Goal: Information Seeking & Learning: Learn about a topic

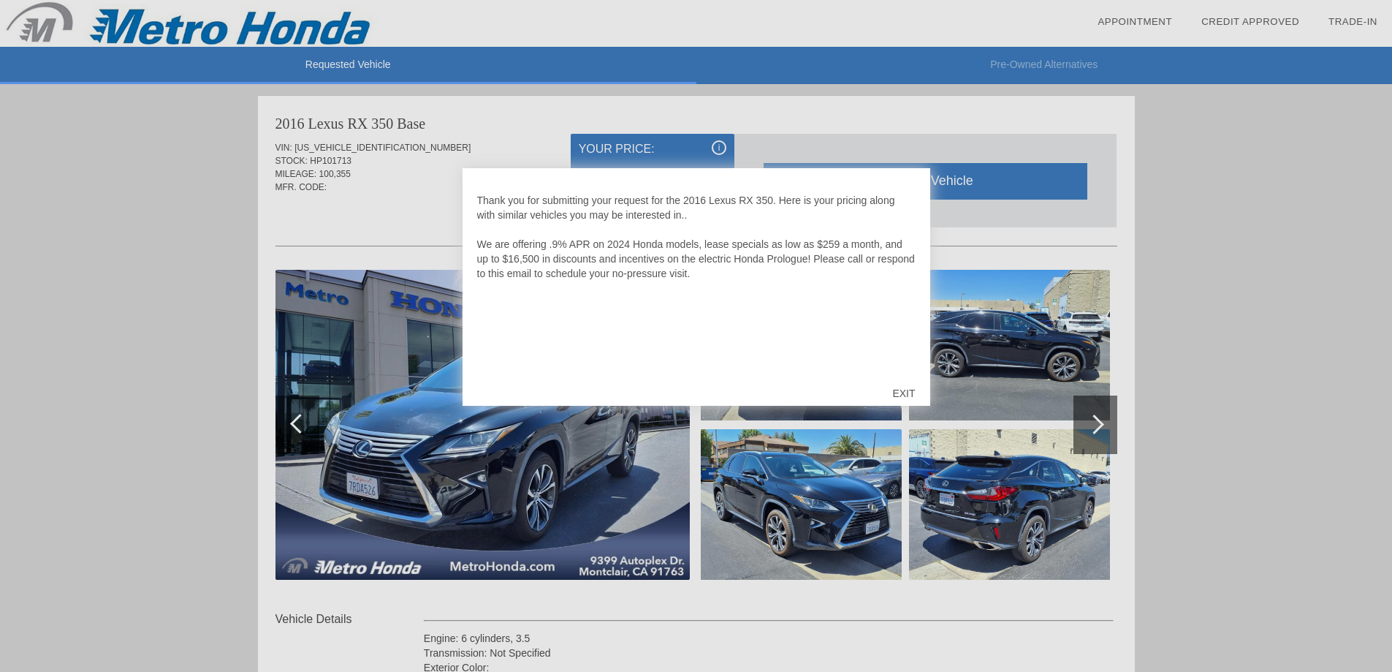
click at [905, 391] on div "EXIT" at bounding box center [904, 393] width 52 height 44
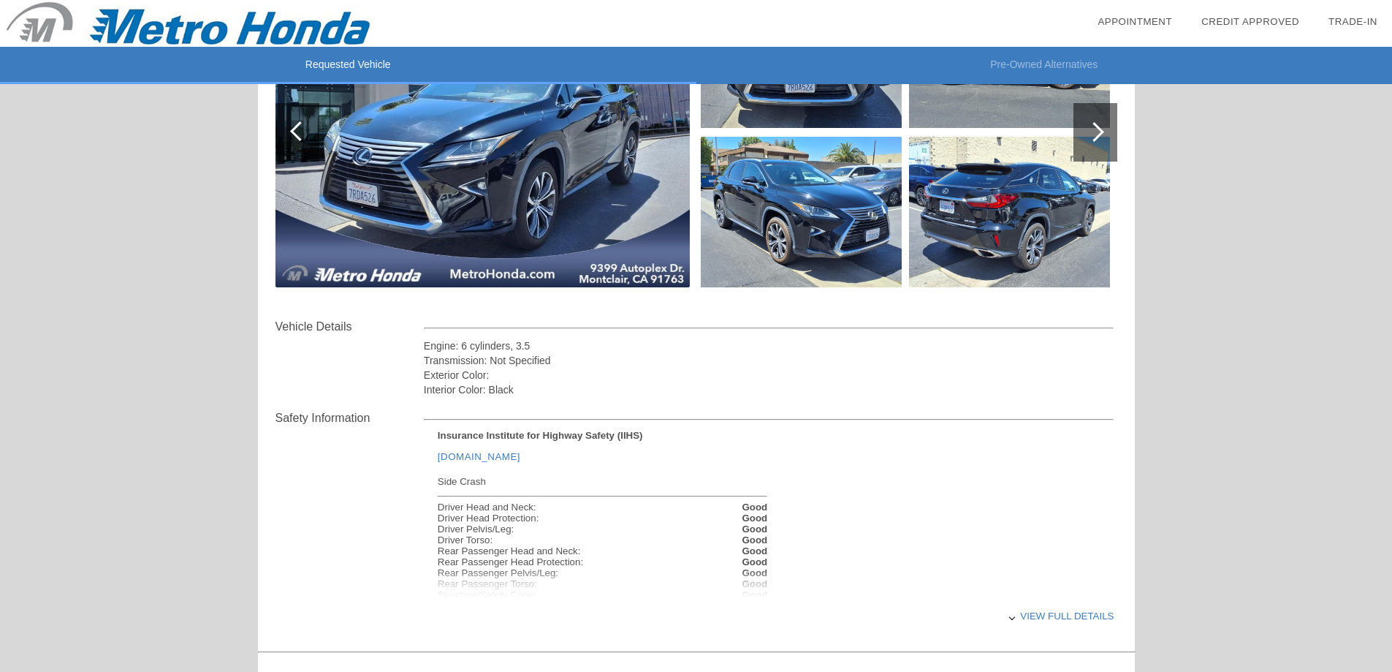
scroll to position [365, 0]
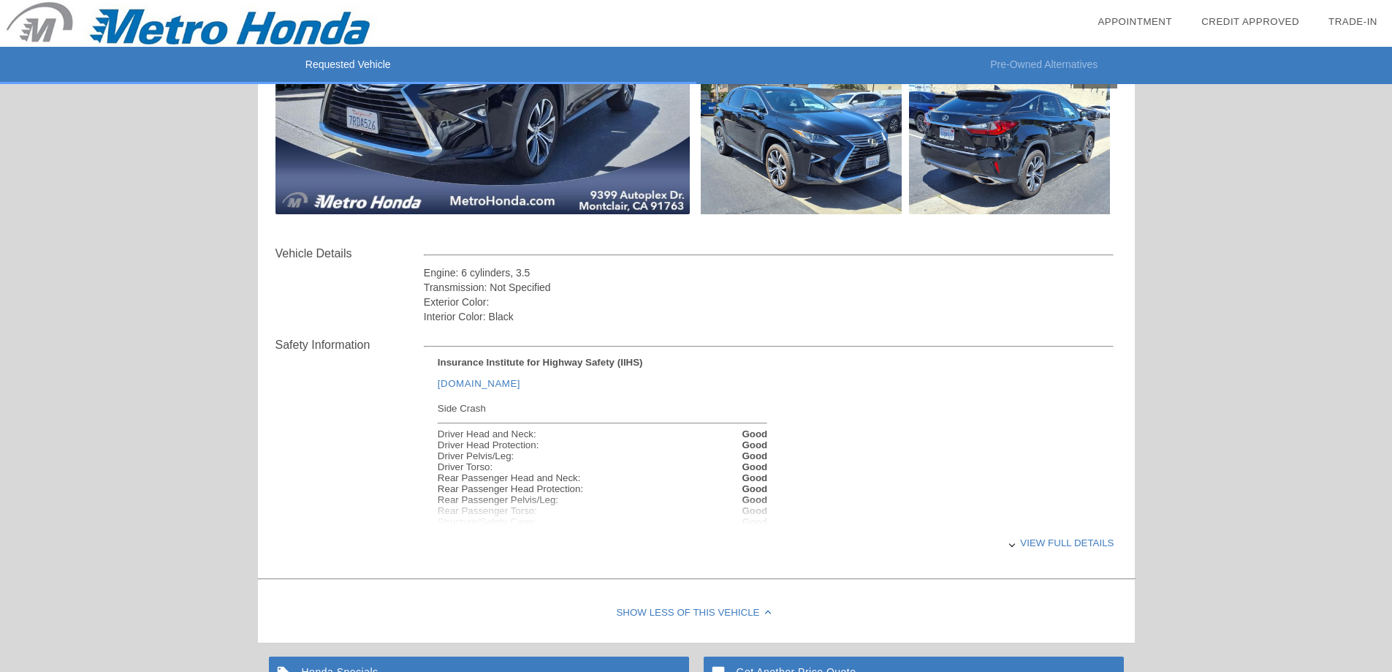
click at [1075, 545] on div "View full details" at bounding box center [769, 543] width 691 height 36
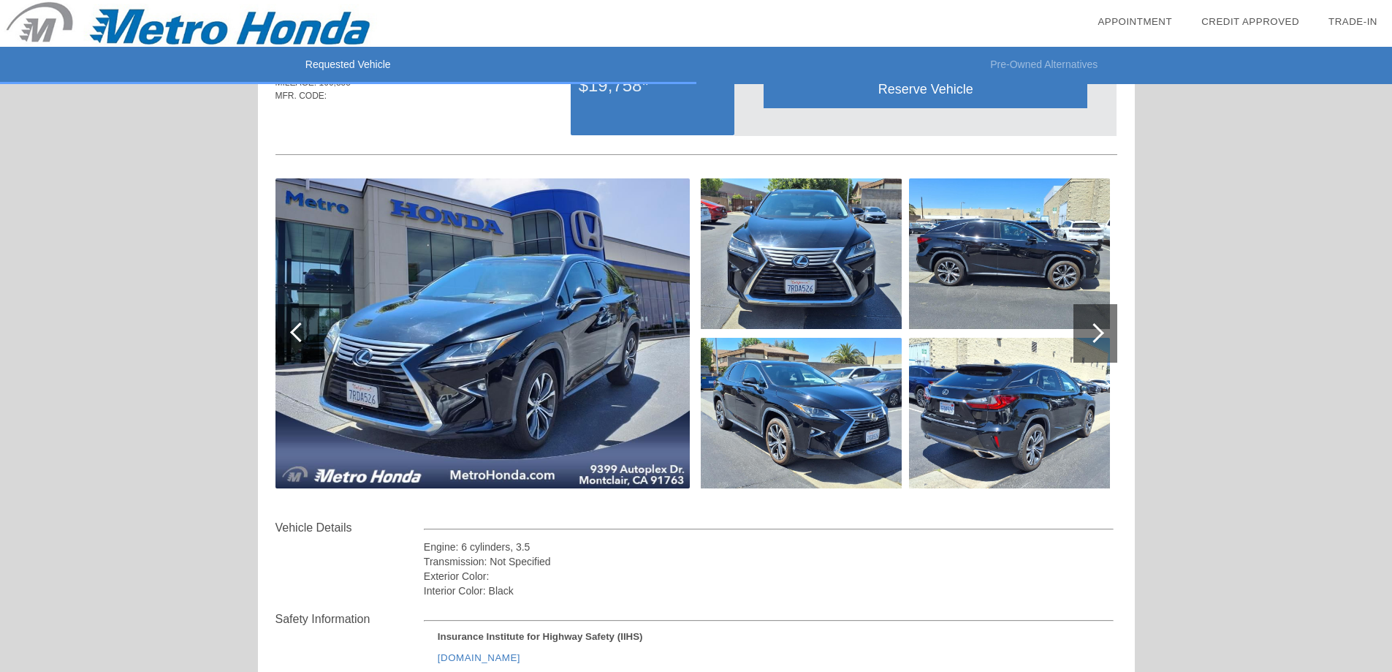
scroll to position [0, 0]
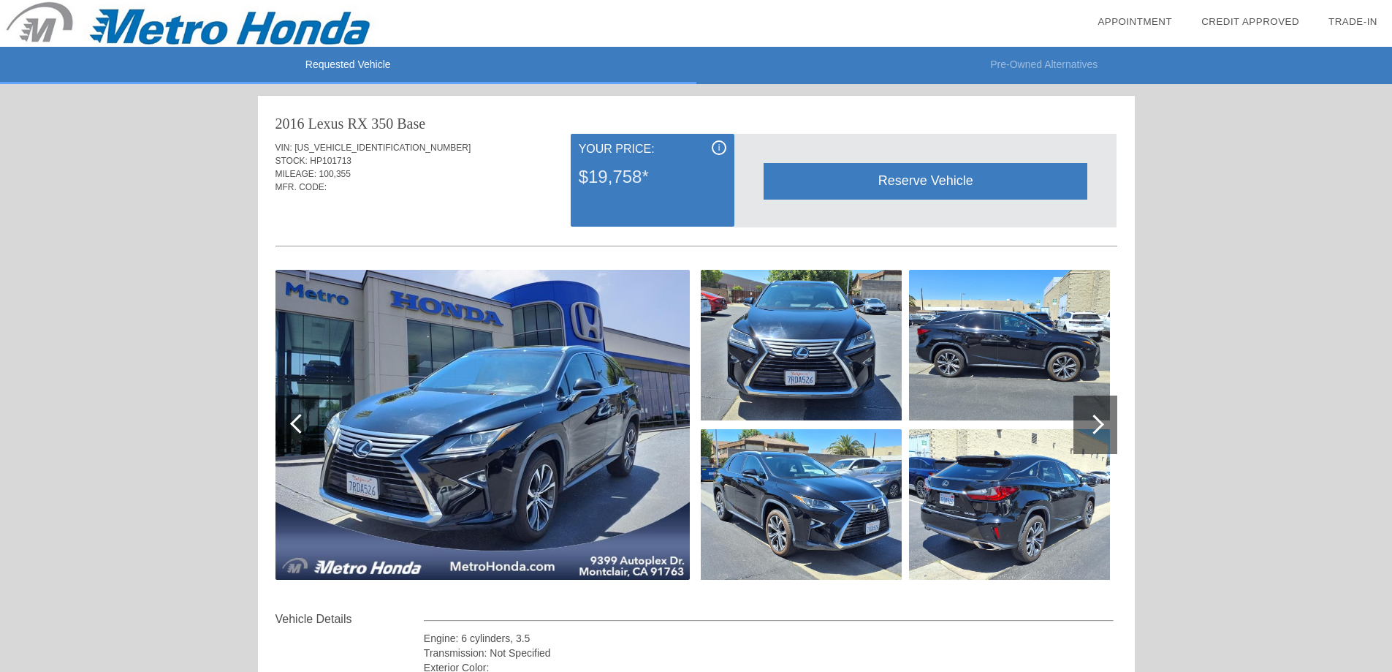
click at [1100, 422] on div at bounding box center [1095, 424] width 20 height 20
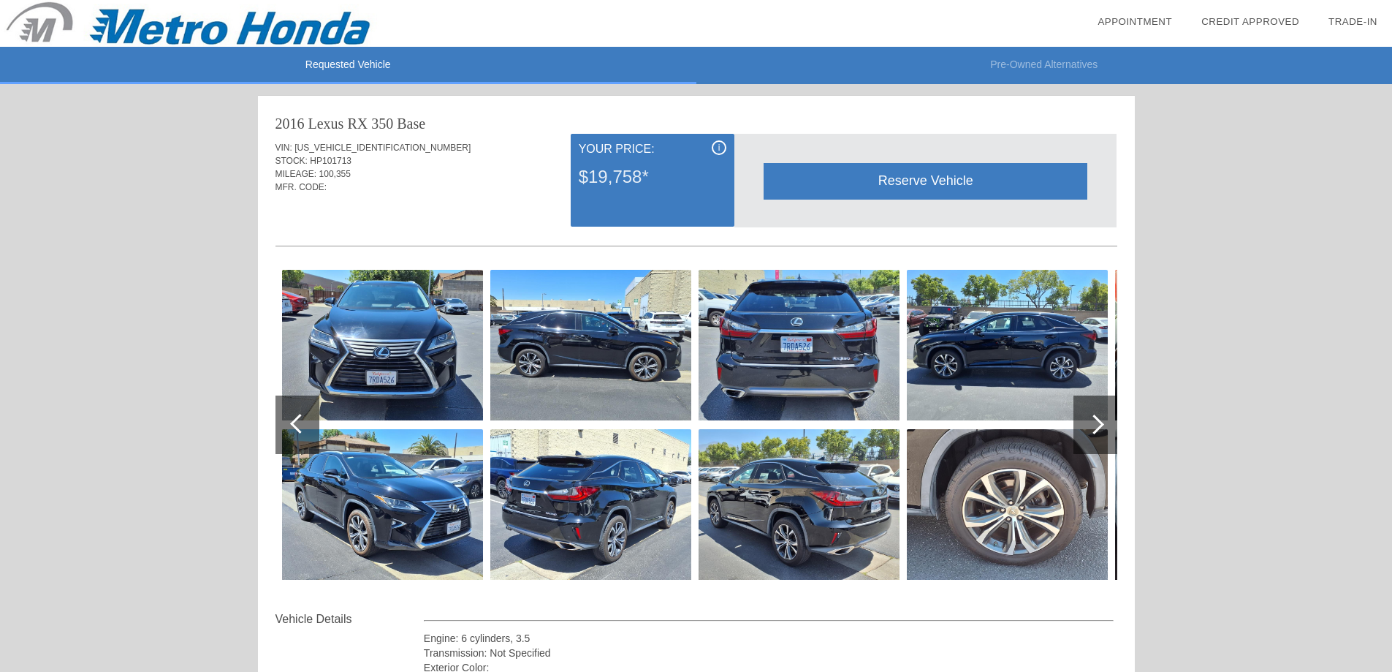
click at [1100, 422] on div at bounding box center [1095, 424] width 20 height 20
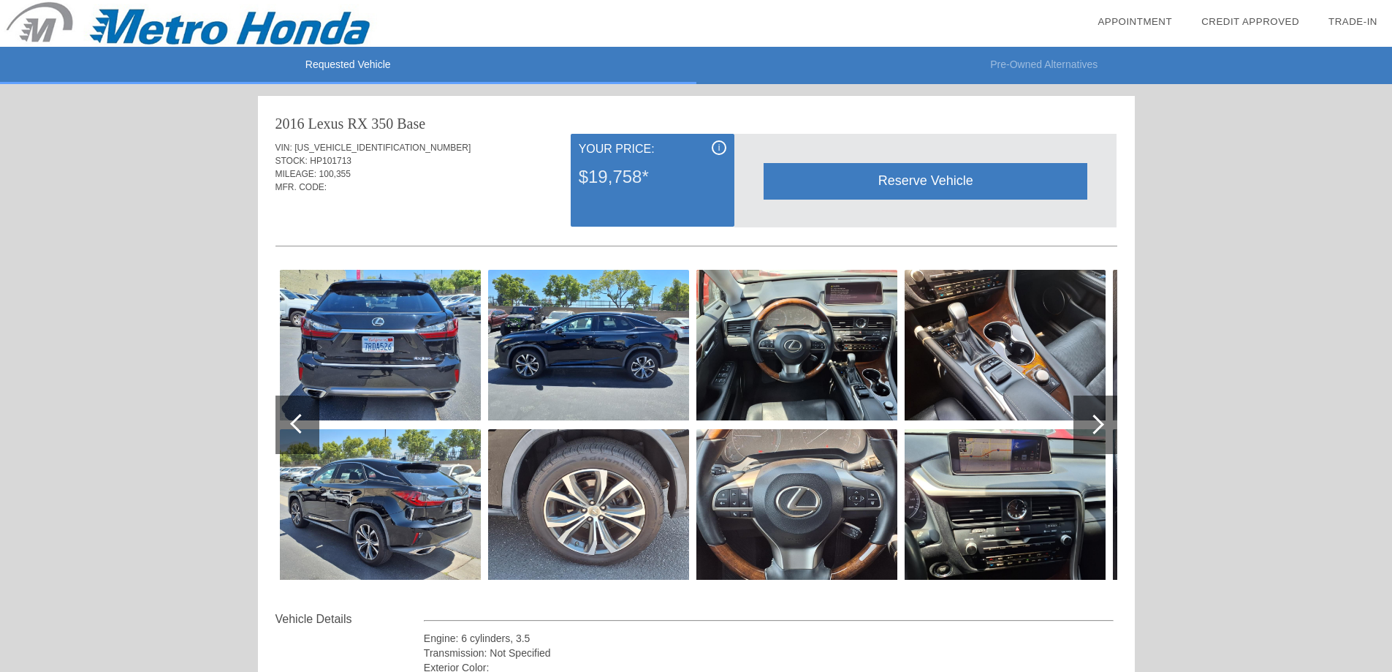
click at [1100, 422] on div at bounding box center [1095, 424] width 20 height 20
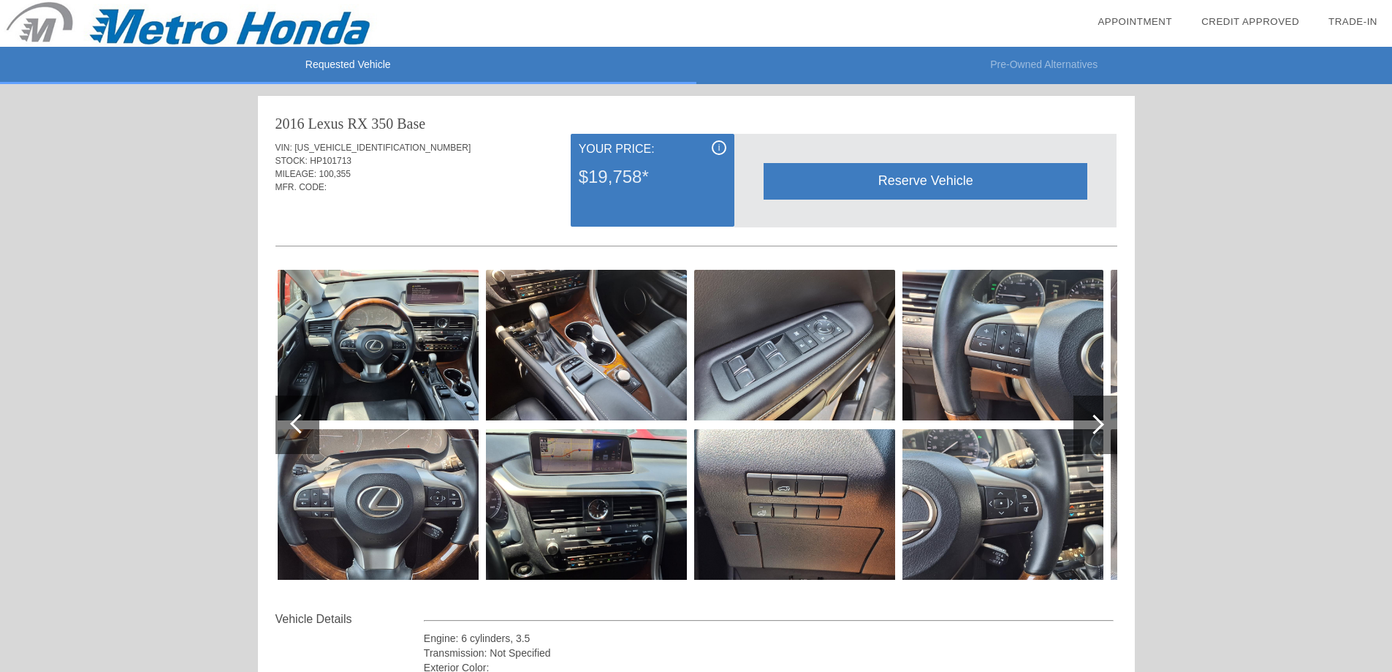
click at [1100, 422] on div at bounding box center [1095, 424] width 20 height 20
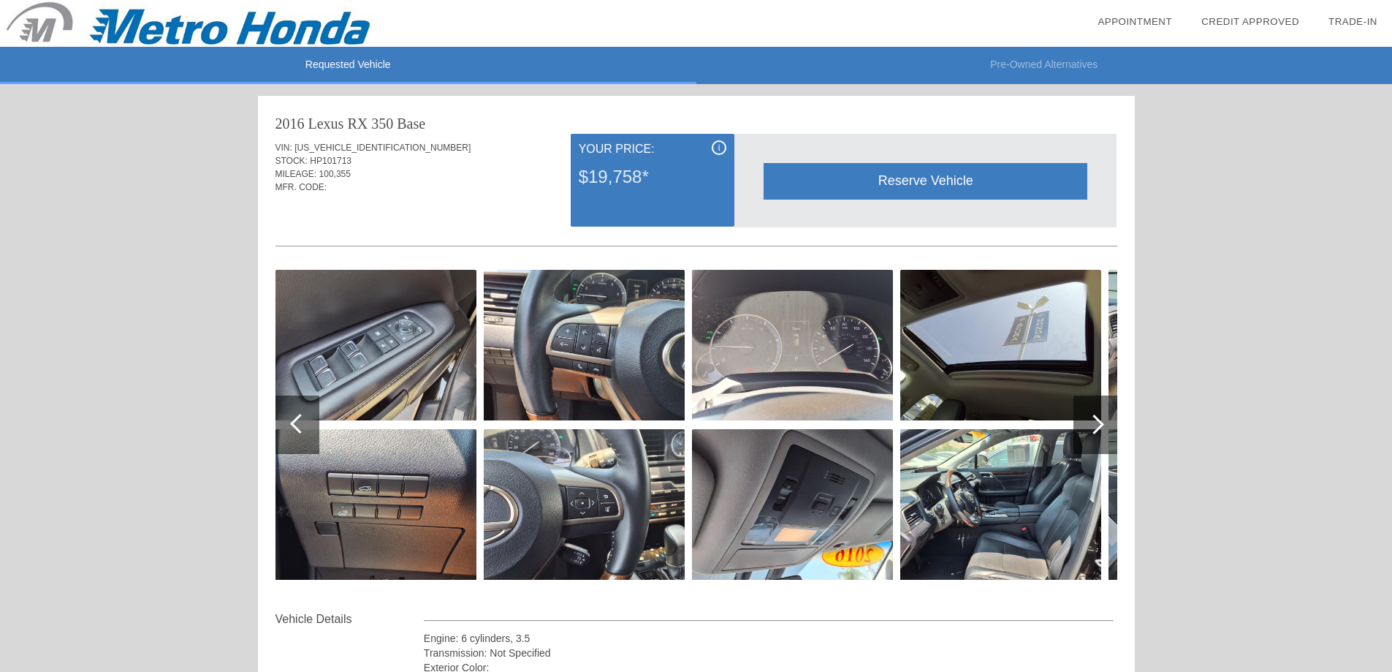
click at [1100, 422] on div at bounding box center [1095, 424] width 20 height 20
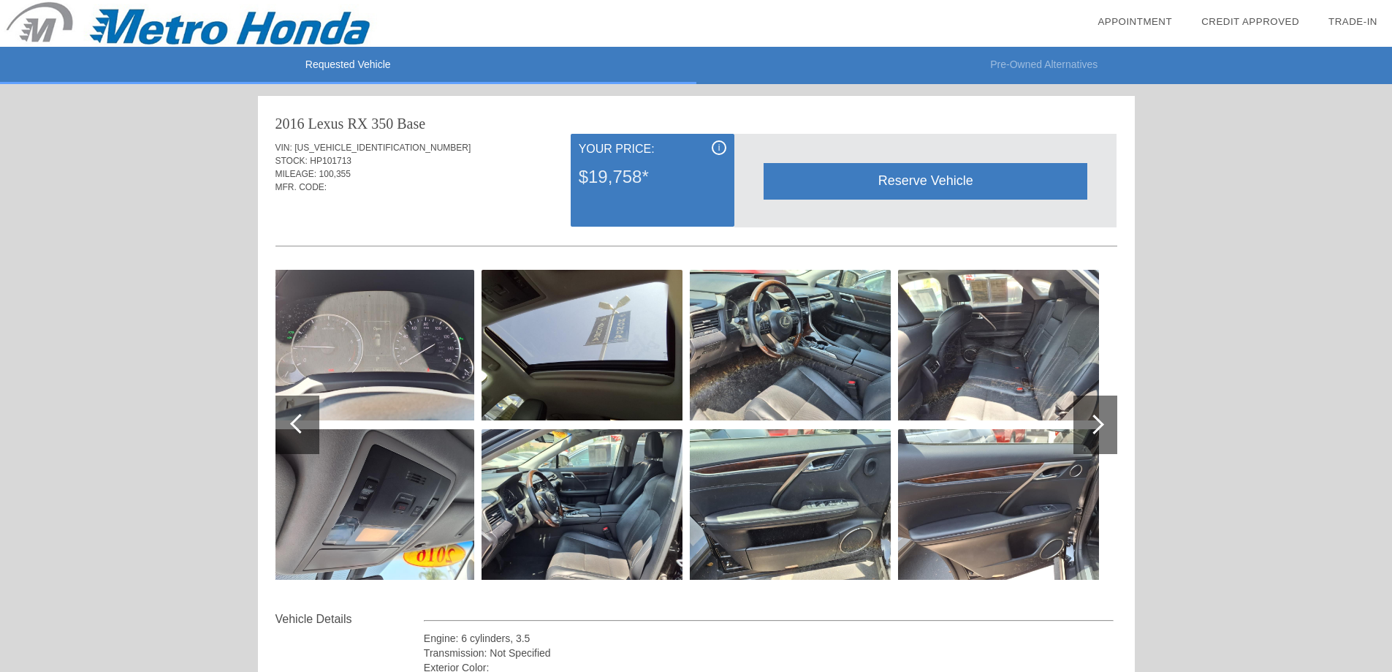
click at [1100, 422] on div at bounding box center [1095, 424] width 20 height 20
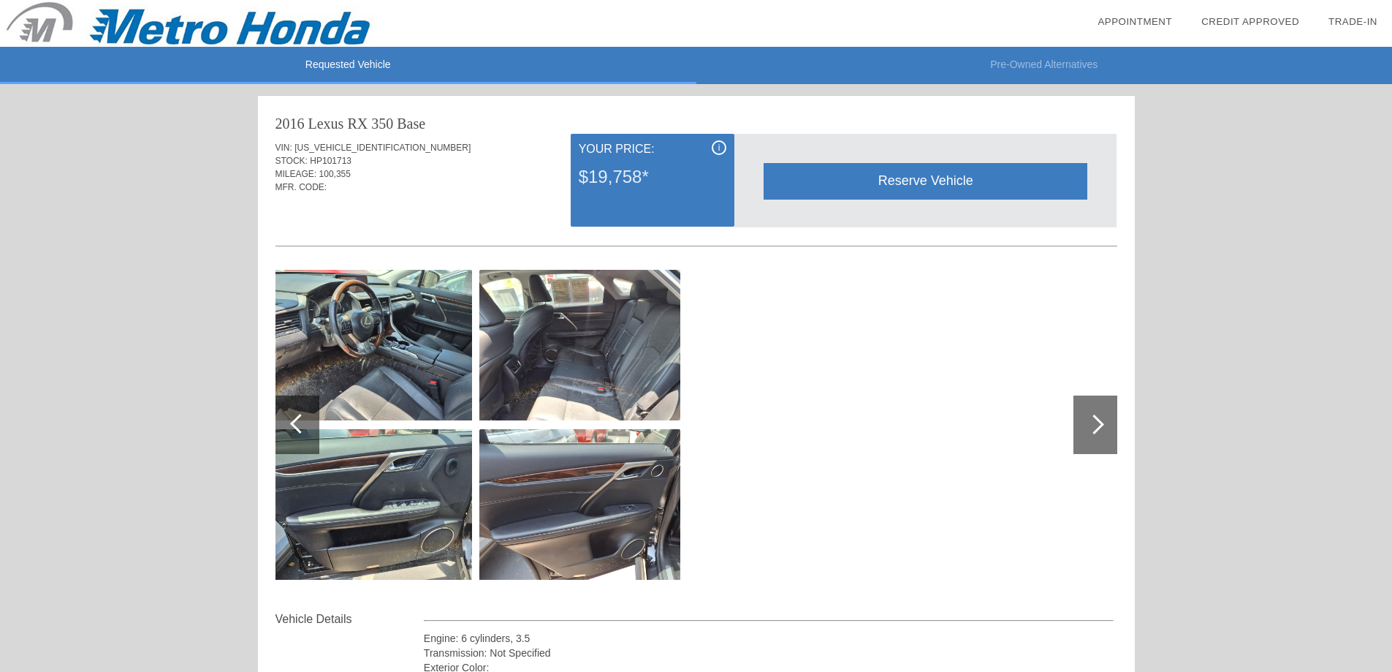
click at [1100, 422] on div at bounding box center [1095, 424] width 20 height 20
